Goal: Book appointment/travel/reservation

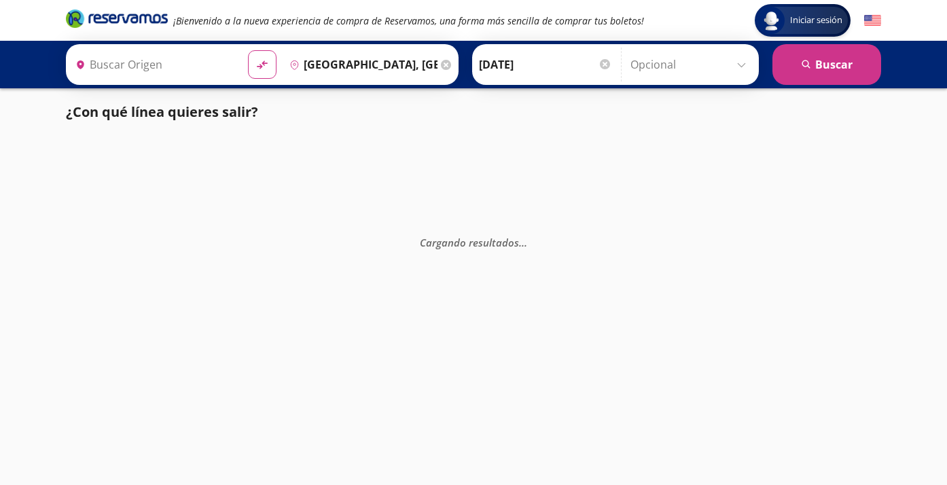
type input "Apatzingán, [GEOGRAPHIC_DATA]"
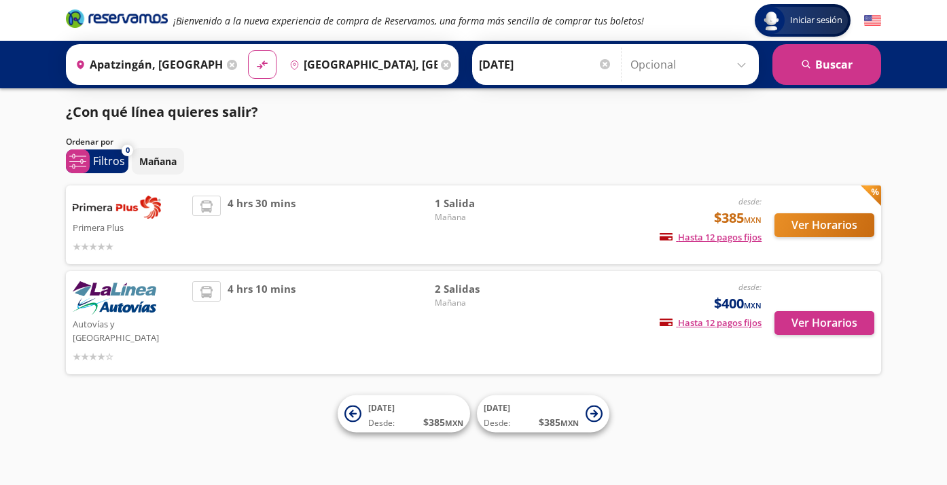
click at [464, 289] on span "2 Salidas" at bounding box center [482, 289] width 95 height 16
click at [802, 318] on button "Ver Horarios" at bounding box center [824, 323] width 100 height 24
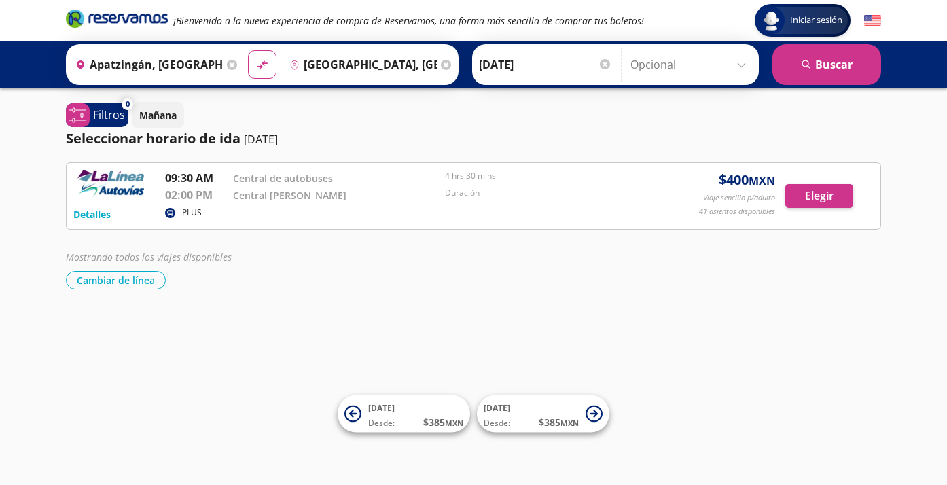
click at [205, 195] on p "02:00 PM" at bounding box center [195, 195] width 61 height 16
click at [206, 196] on p "02:00 PM" at bounding box center [195, 195] width 61 height 16
click at [265, 278] on div "Cambiar de línea [GEOGRAPHIC_DATA] de línea" at bounding box center [473, 280] width 815 height 18
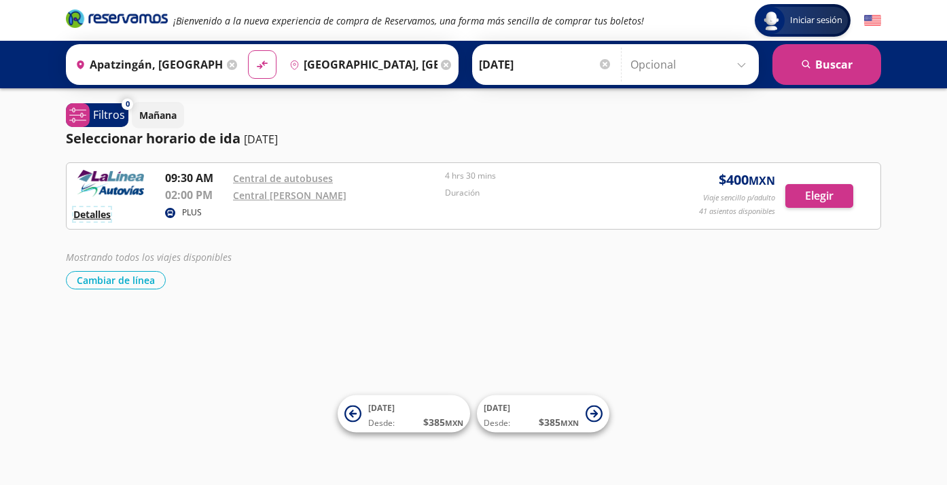
click at [107, 217] on button "Detalles" at bounding box center [91, 214] width 37 height 14
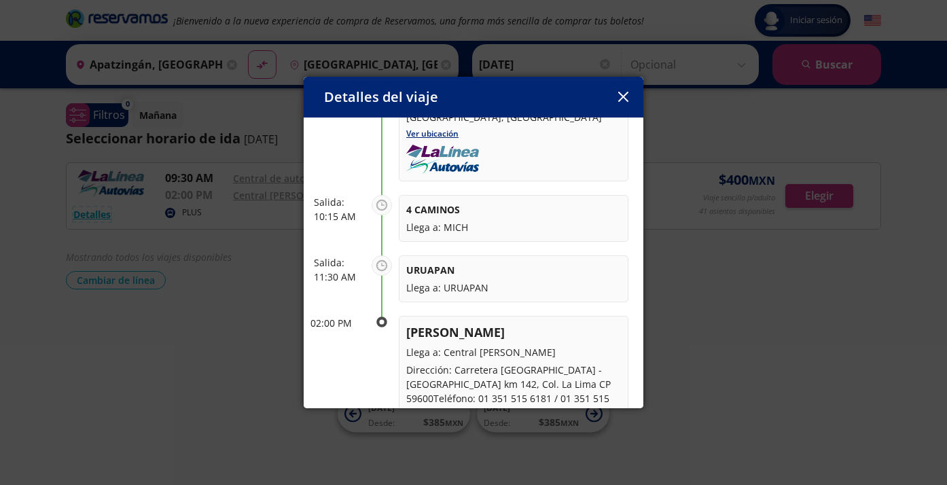
scroll to position [182, 0]
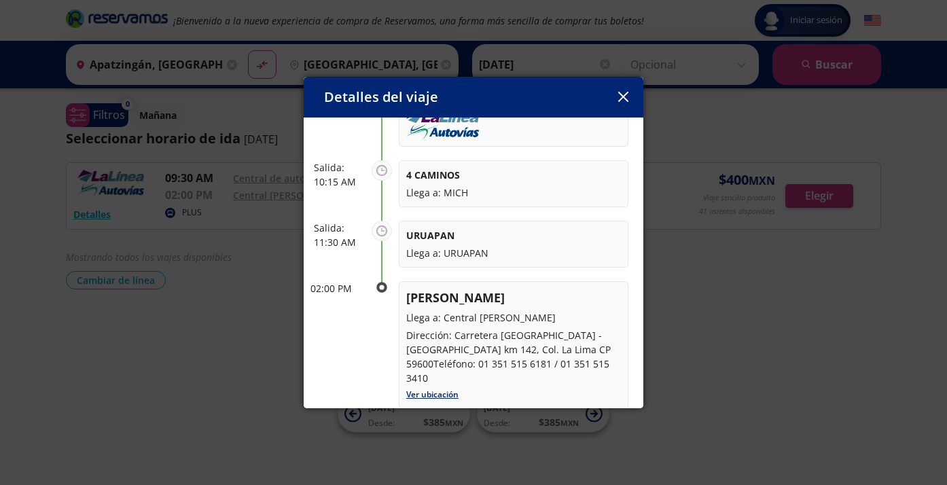
click at [618, 97] on icon "button" at bounding box center [623, 97] width 10 height 10
